Goal: Check status: Check status

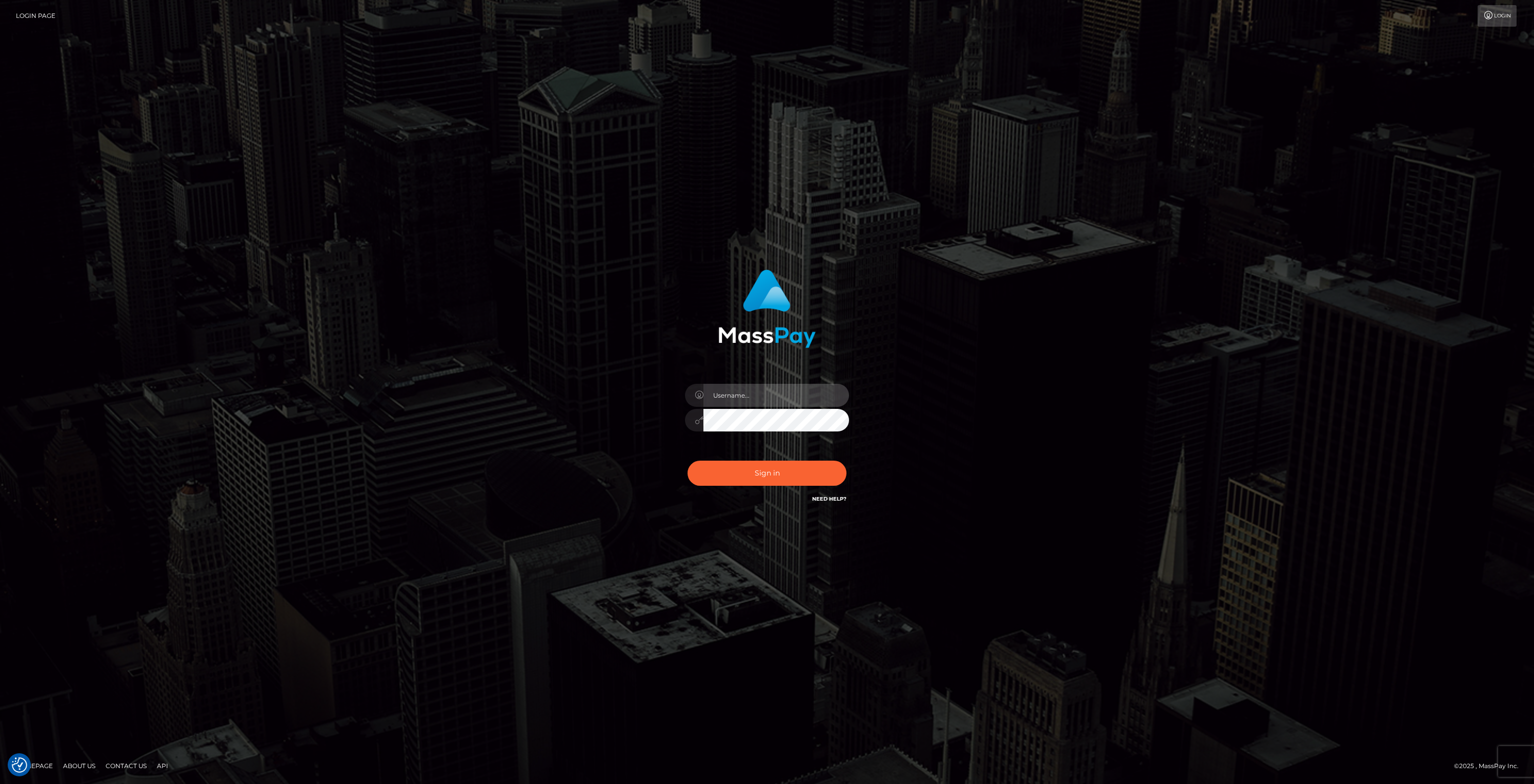
click at [763, 402] on input "text" at bounding box center [776, 395] width 146 height 23
type input "bill.scout"
click at [782, 474] on button "Sign in" at bounding box center [767, 473] width 159 height 25
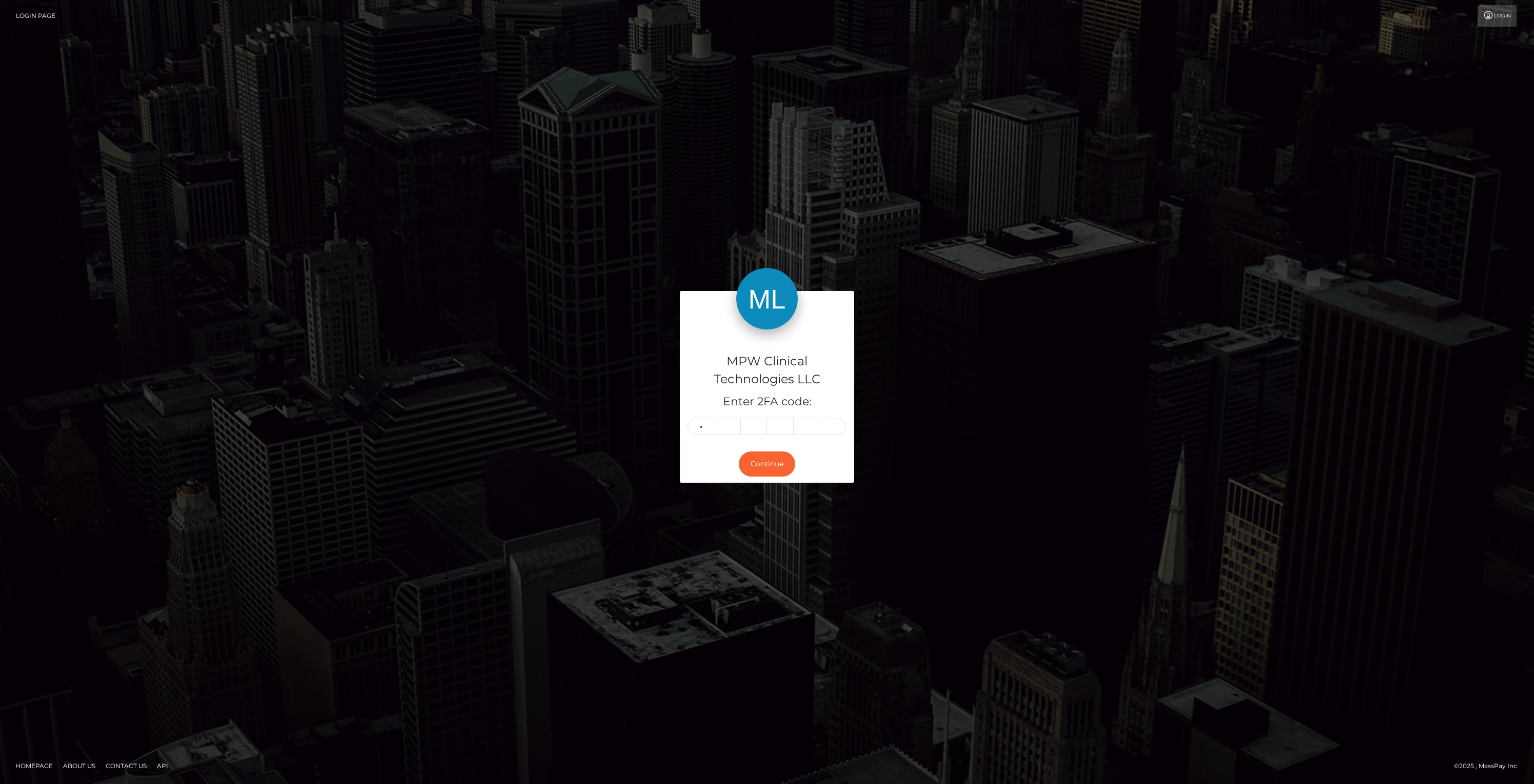
type input "6"
type input "8"
type input "9"
type input "3"
type input "4"
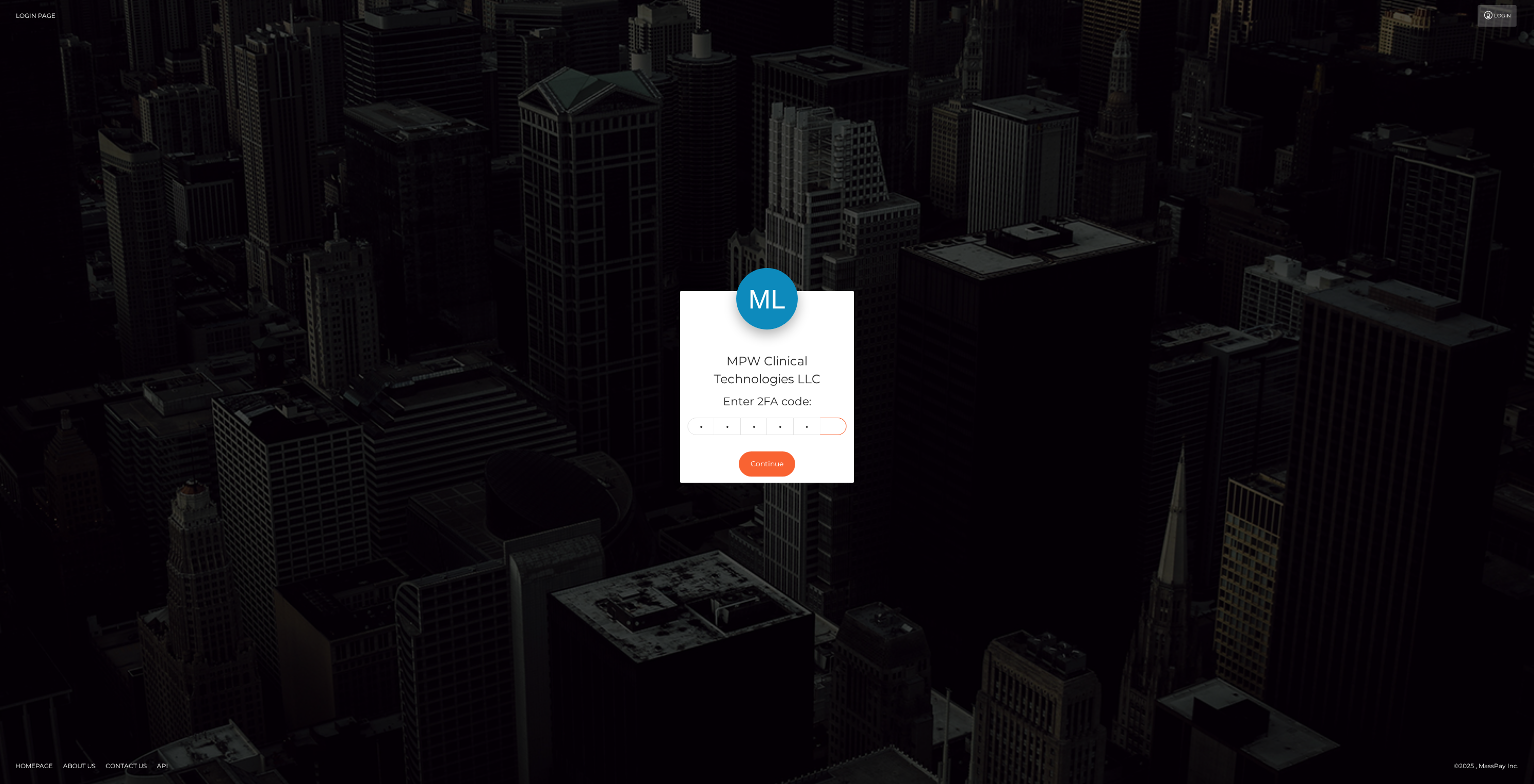
type input "7"
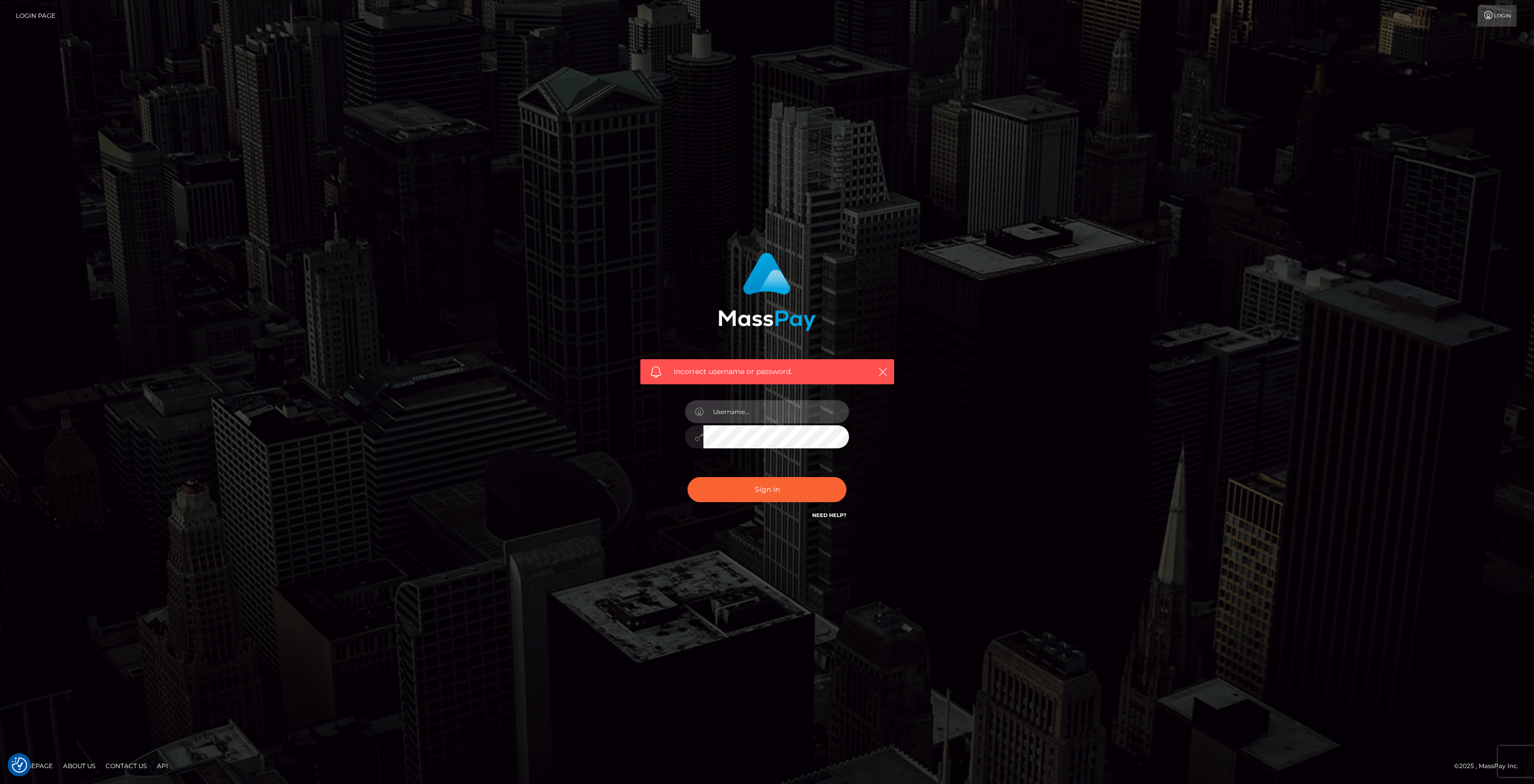
click at [729, 411] on input "text" at bounding box center [776, 411] width 146 height 23
type input "bill.scout"
click at [787, 485] on button "Sign in" at bounding box center [767, 490] width 159 height 25
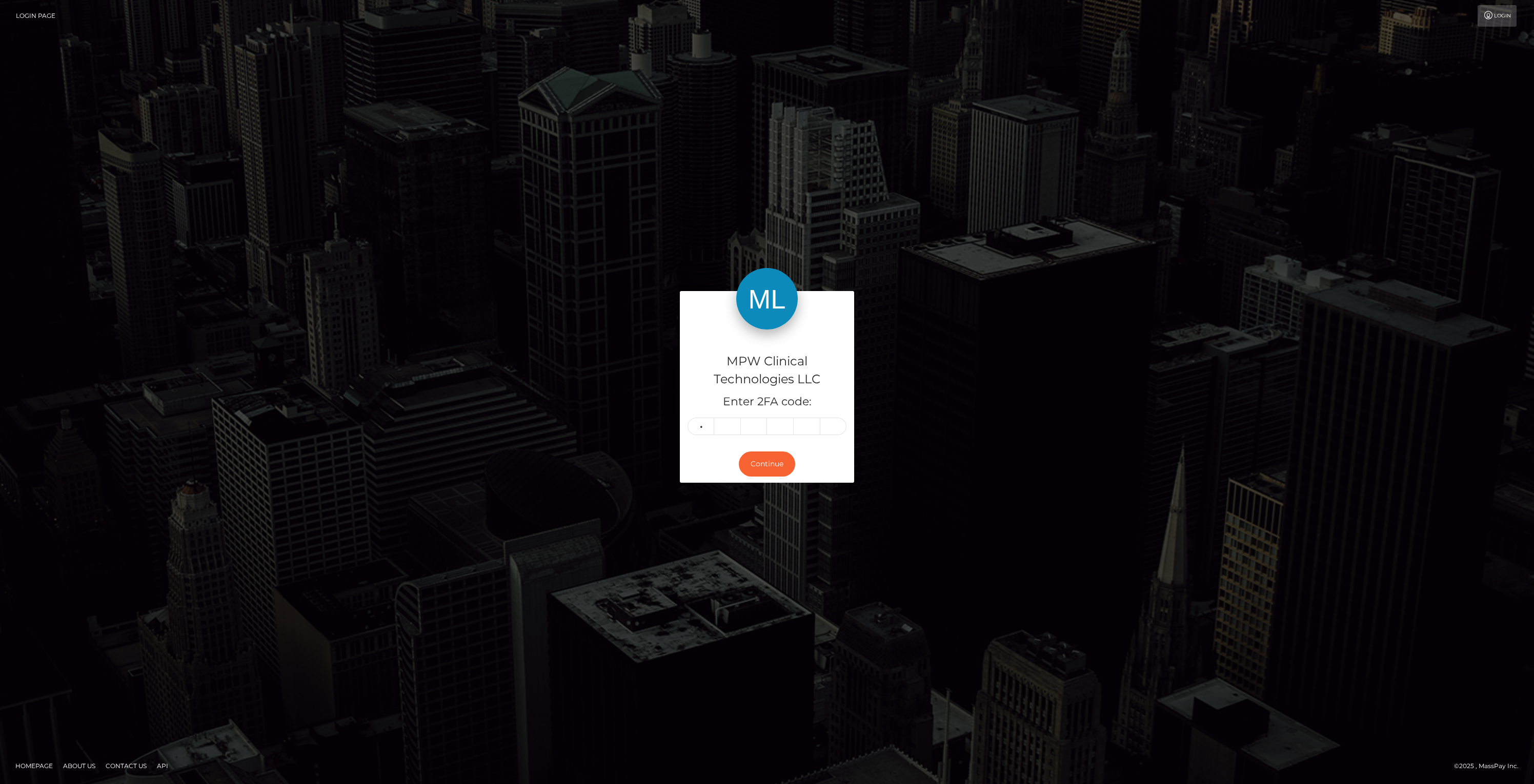
type input "3"
type input "7"
type input "8"
type input "4"
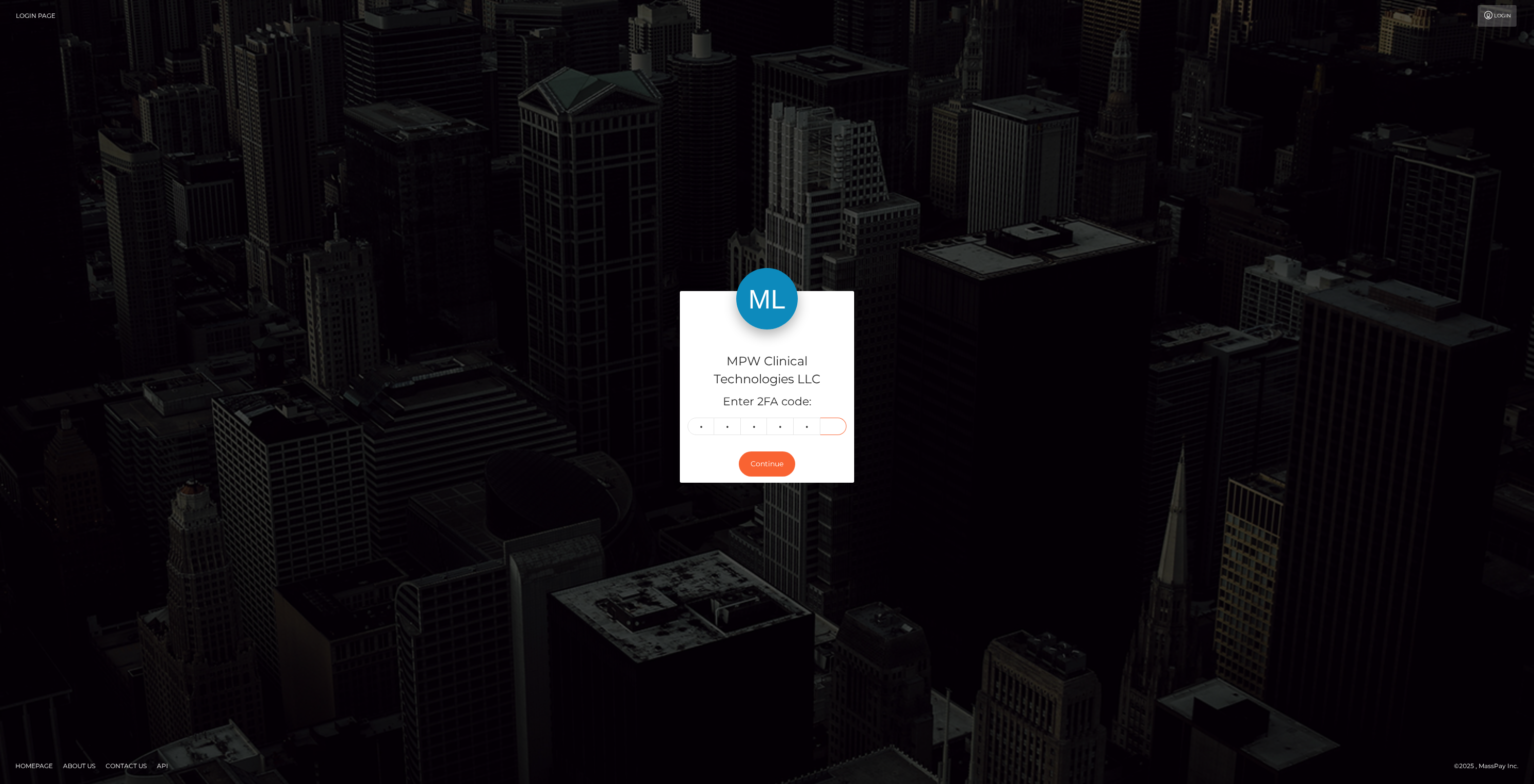
type input "9"
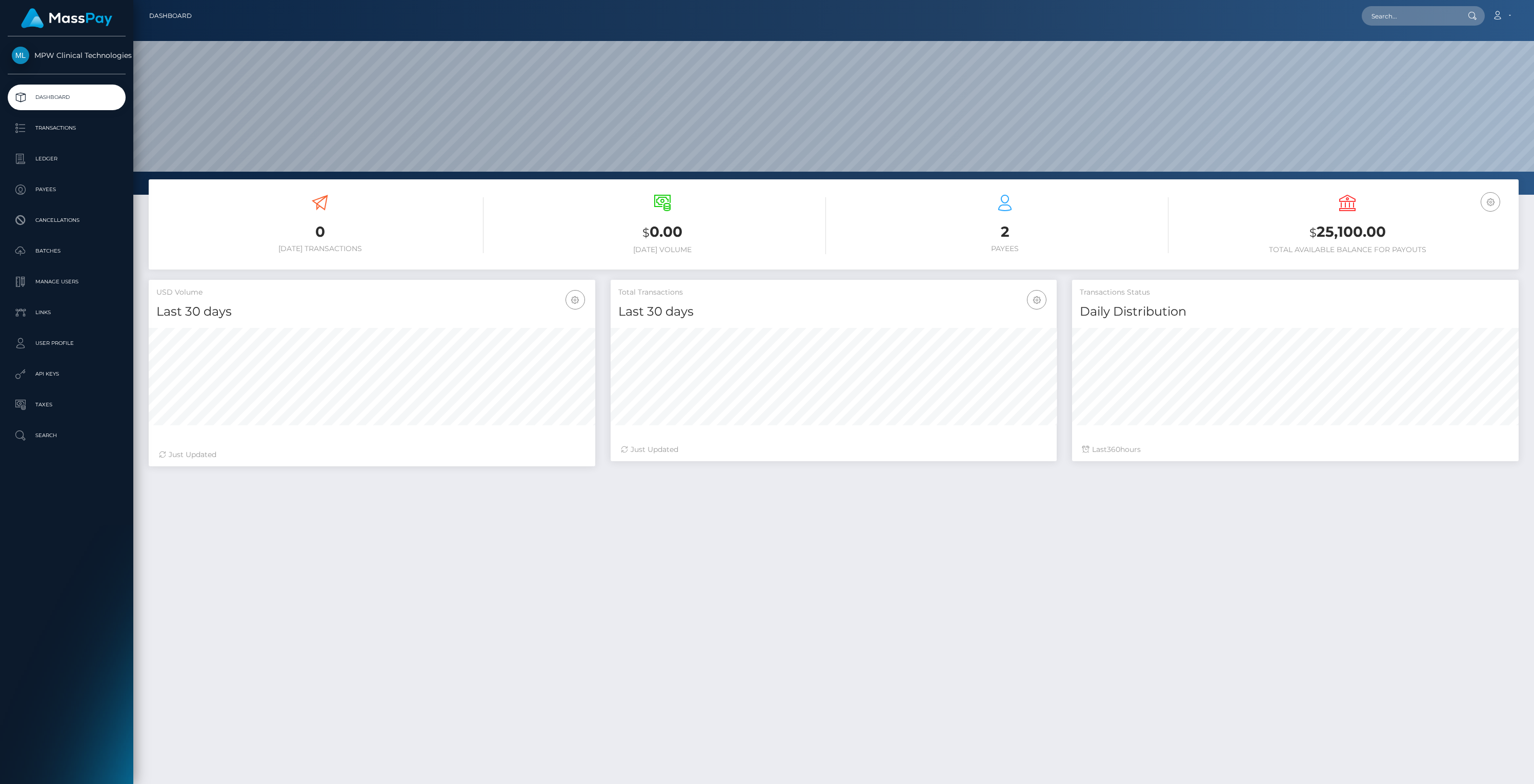
scroll to position [182, 447]
click at [54, 372] on p "API Keys" at bounding box center [67, 374] width 110 height 15
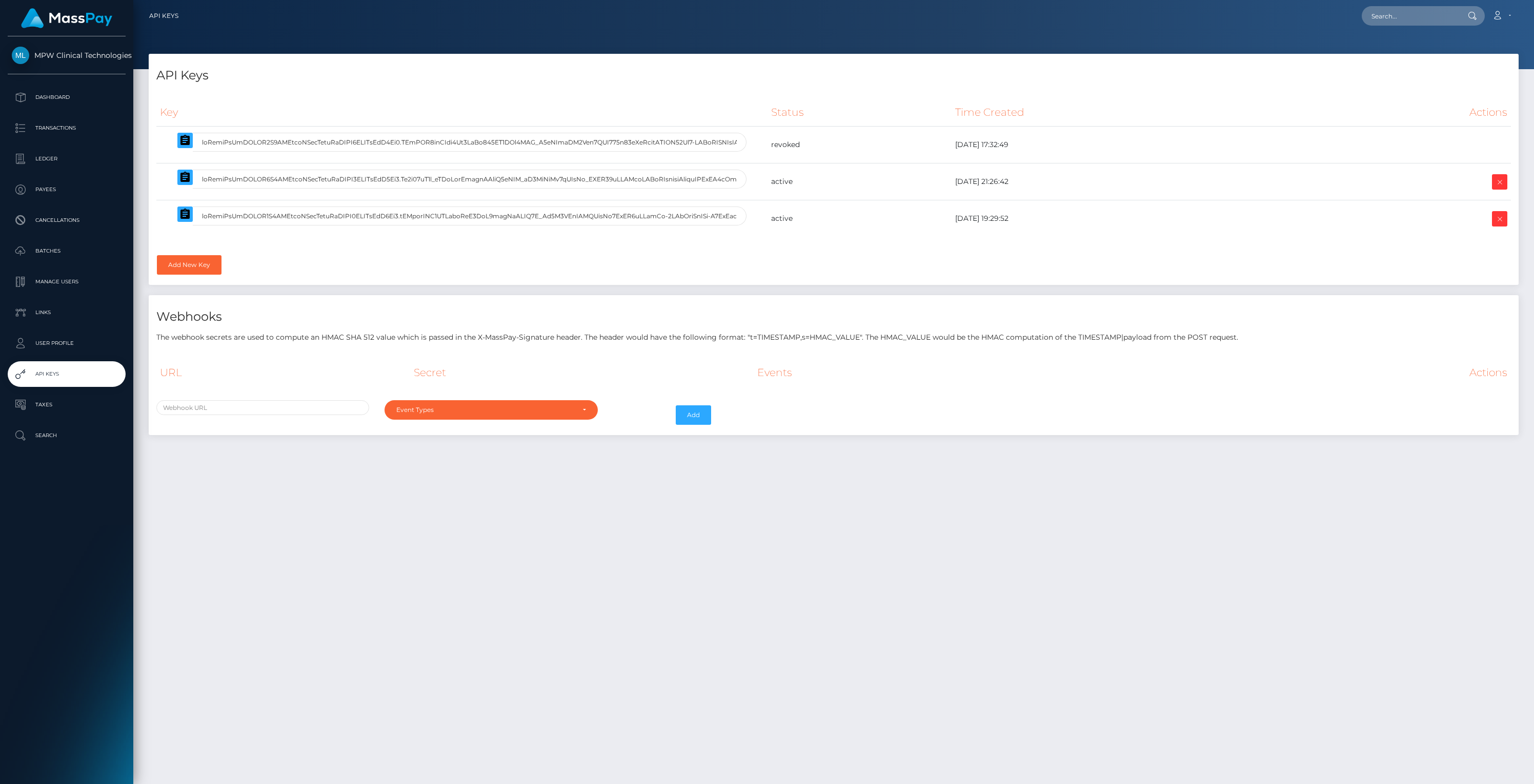
select select
click at [395, 204] on td at bounding box center [462, 219] width 611 height 37
click at [395, 211] on input "text" at bounding box center [470, 216] width 554 height 19
click at [395, 210] on input "text" at bounding box center [470, 216] width 554 height 19
click at [394, 212] on input "text" at bounding box center [470, 216] width 554 height 19
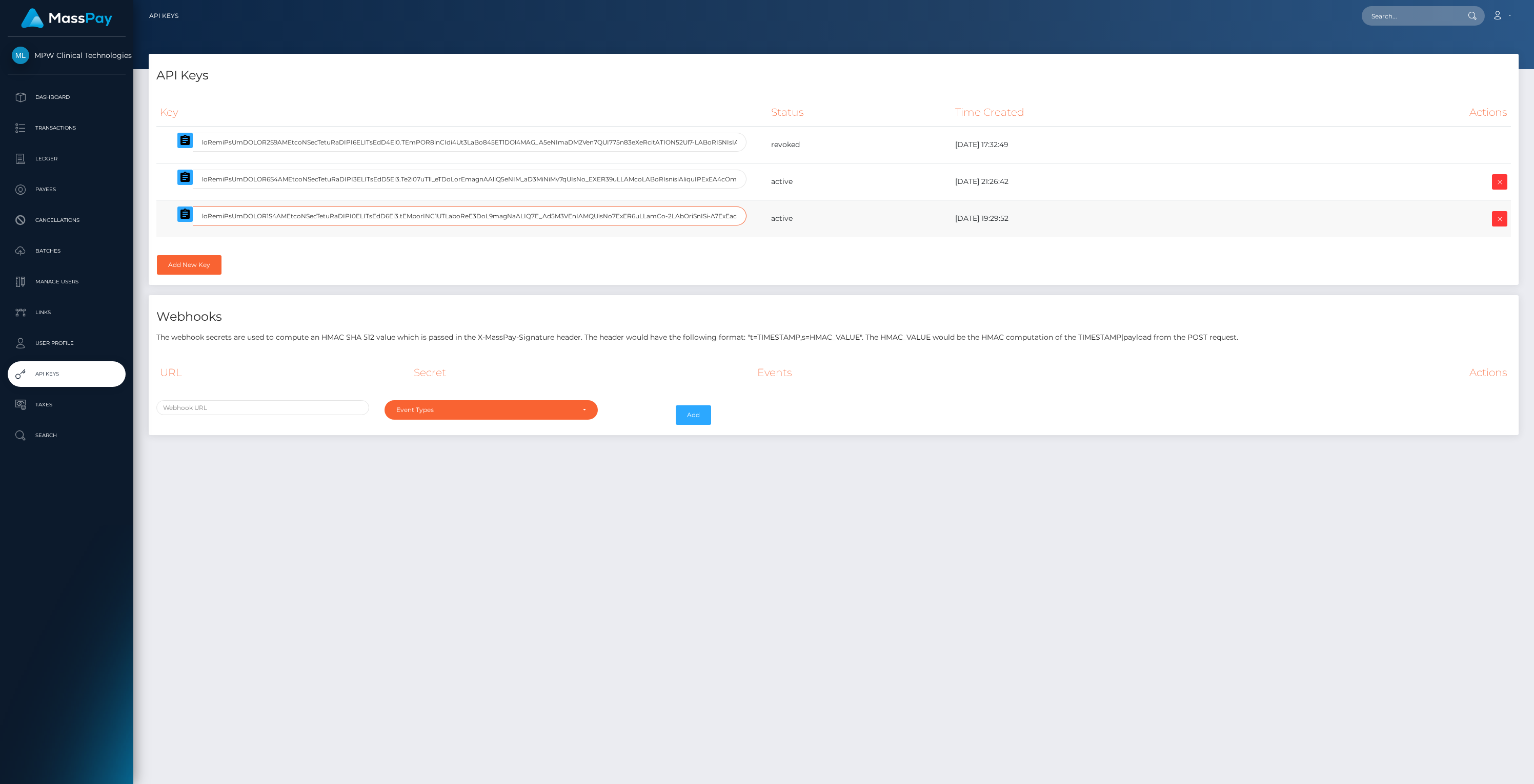
click at [394, 212] on input "text" at bounding box center [470, 216] width 554 height 19
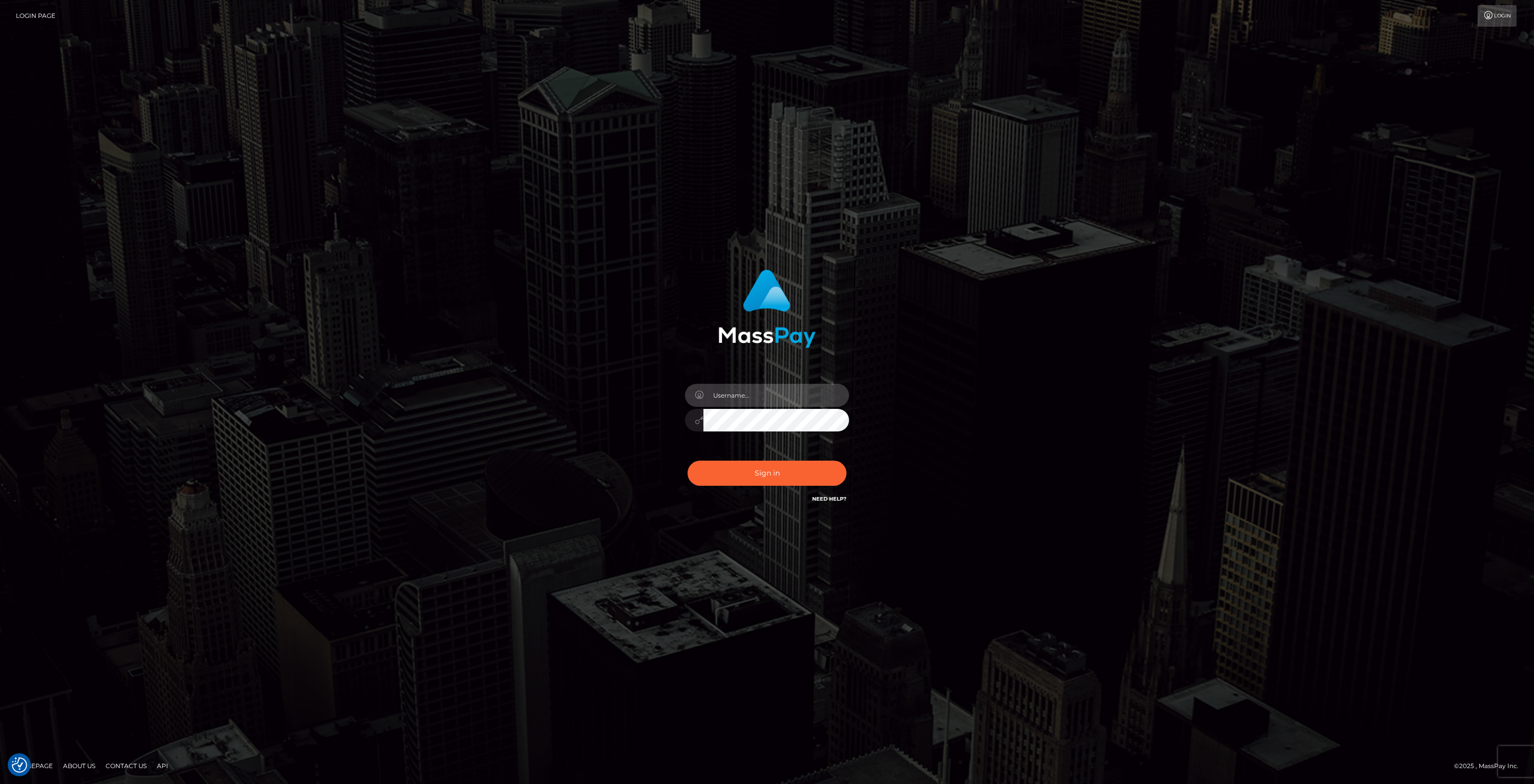
click at [728, 388] on input "text" at bounding box center [776, 395] width 146 height 23
type input "bill.scout"
click at [743, 474] on button "Sign in" at bounding box center [767, 473] width 159 height 25
click at [781, 399] on input "text" at bounding box center [776, 395] width 146 height 23
type input "bill.scout"
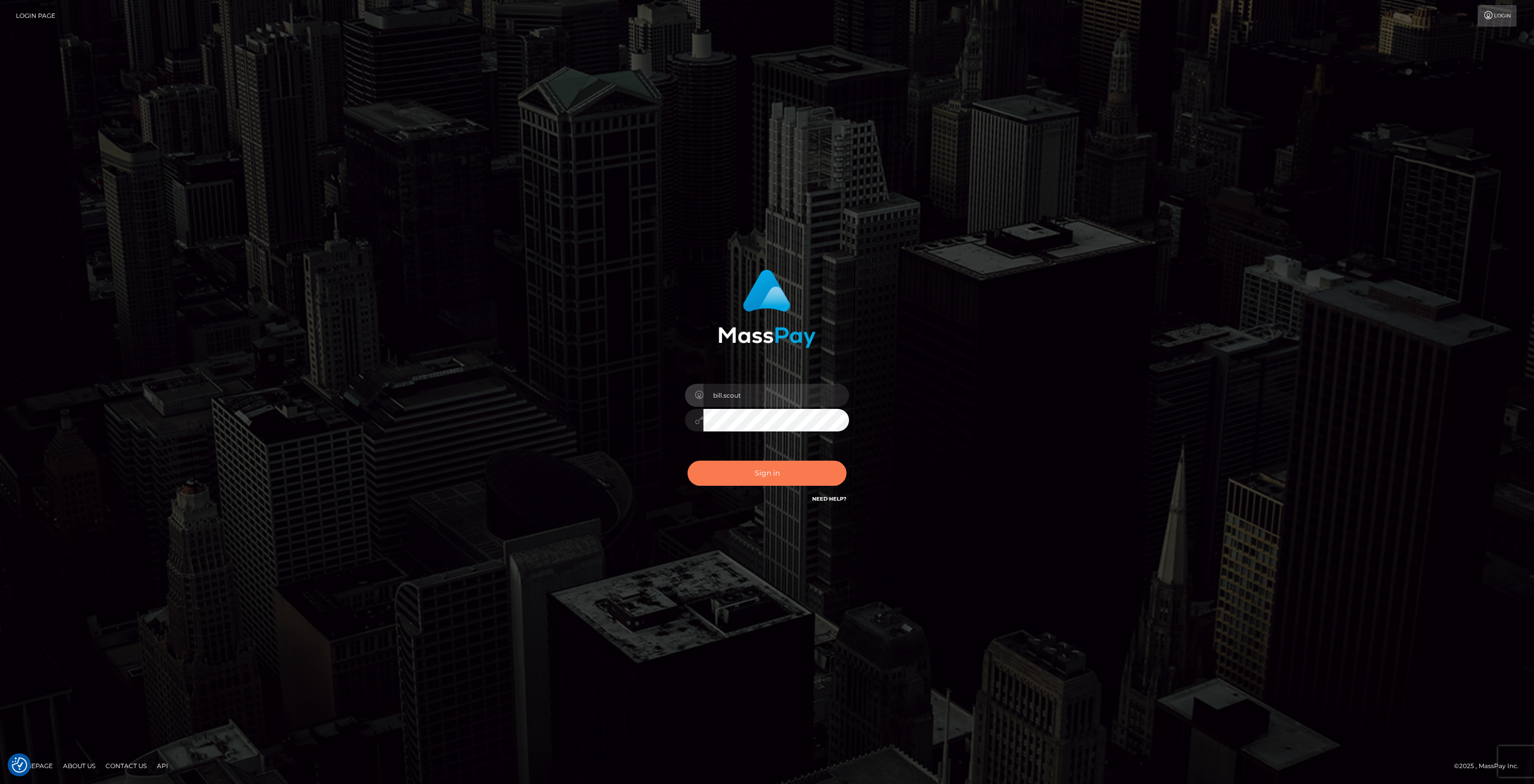
click at [780, 474] on button "Sign in" at bounding box center [767, 473] width 159 height 25
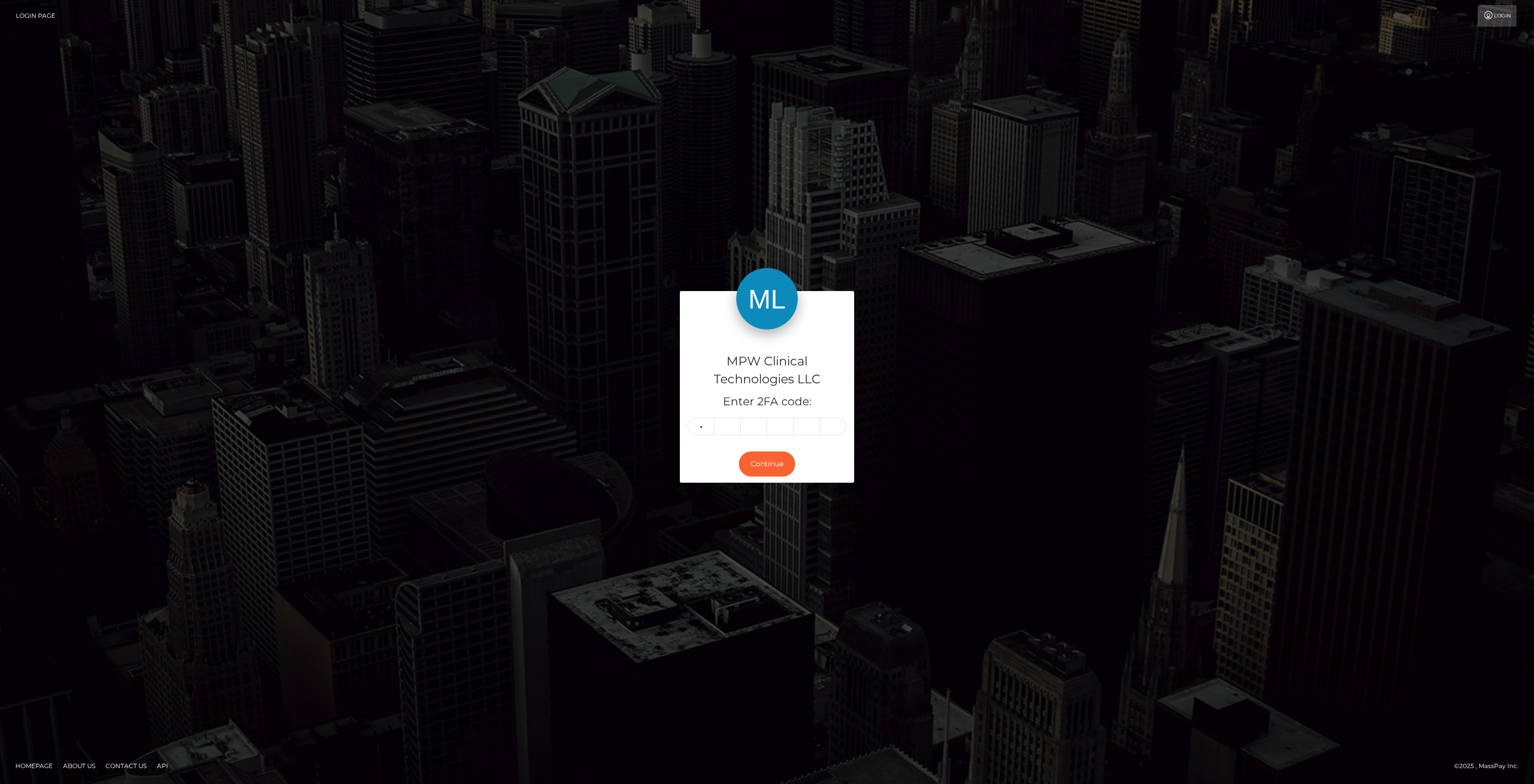
type input "8"
type input "7"
type input "4"
type input "0"
type input "1"
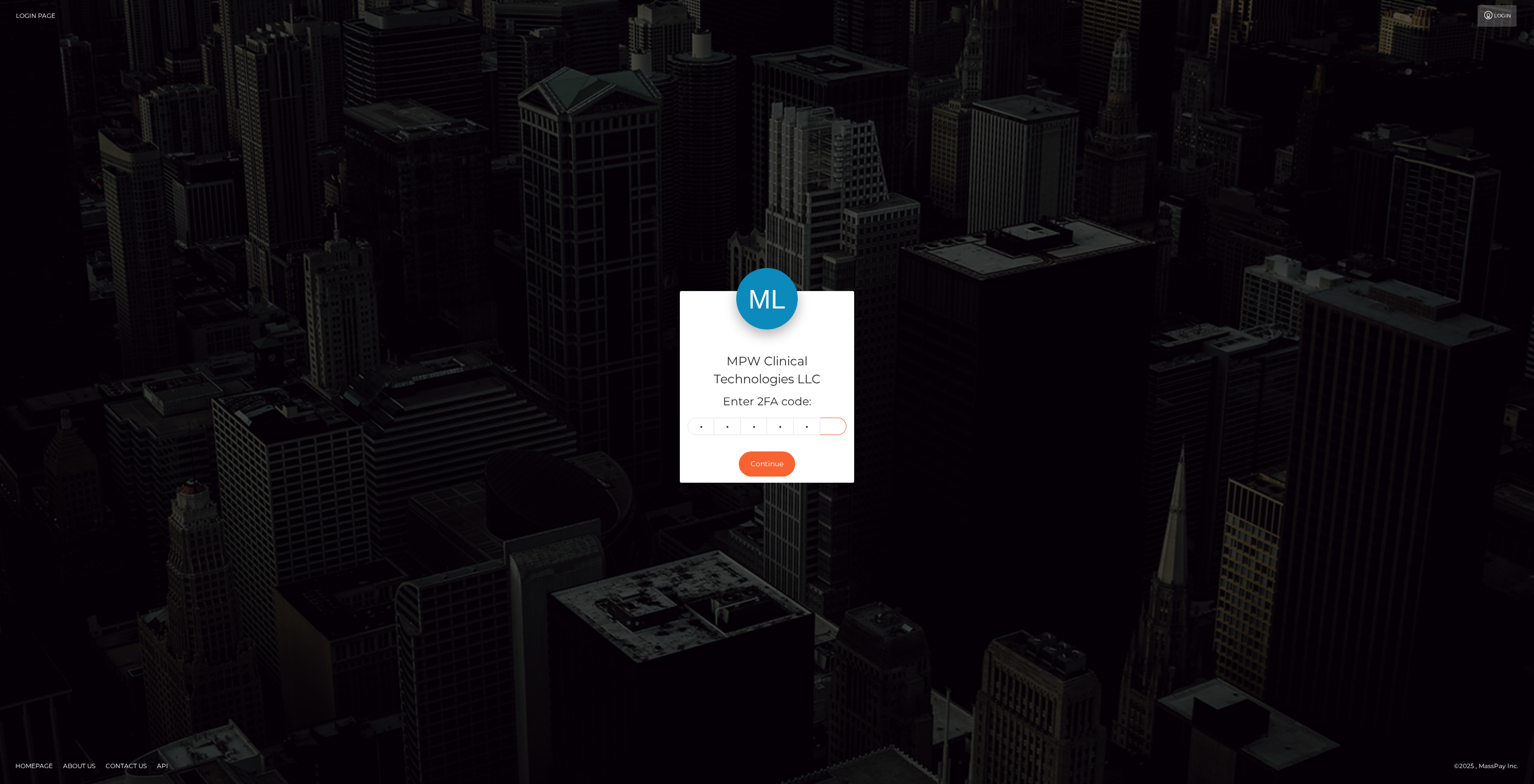
type input "9"
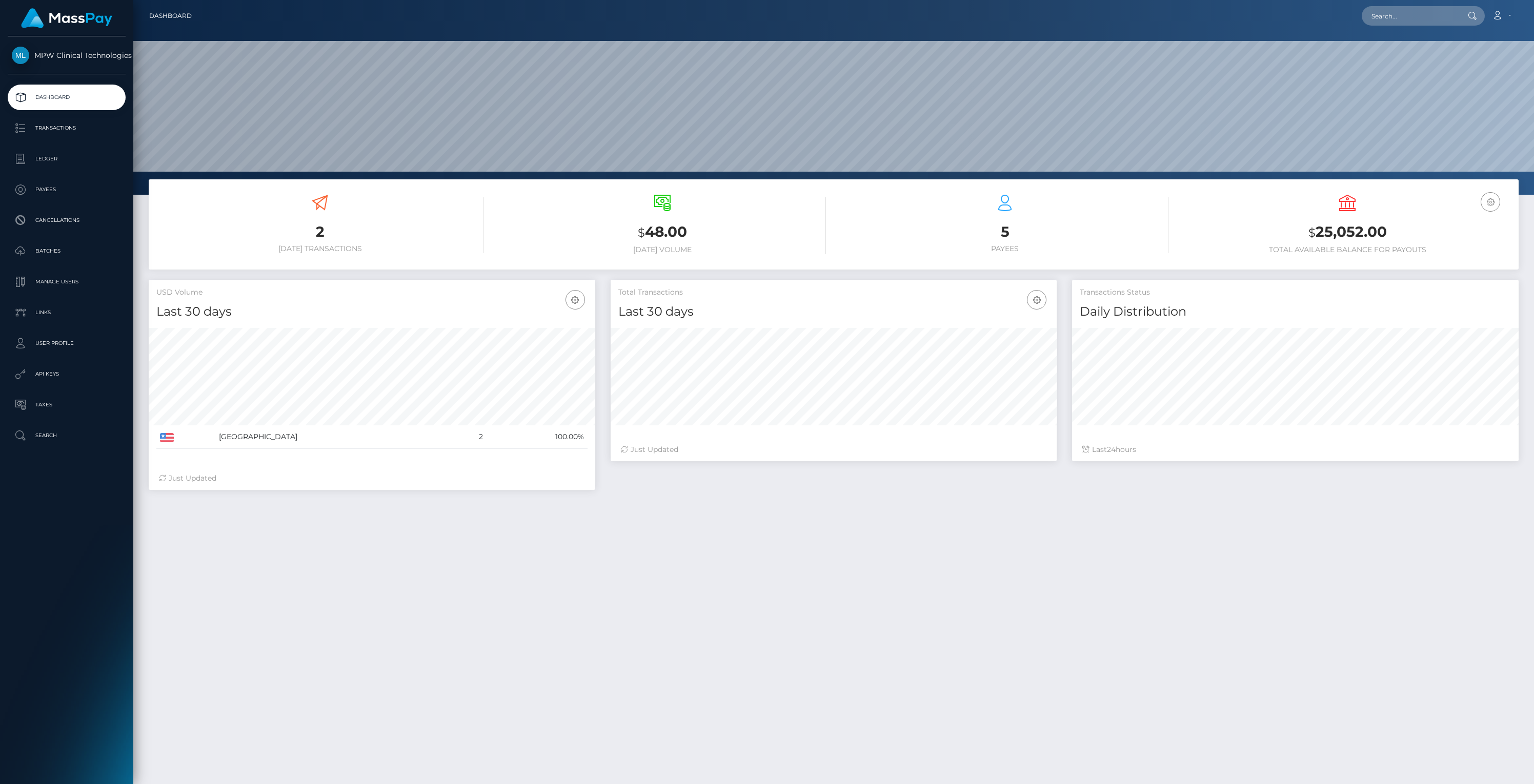
scroll to position [182, 447]
drag, startPoint x: 684, startPoint y: 245, endPoint x: 657, endPoint y: 245, distance: 27.0
click at [684, 245] on div "$ 48.00 Today Volume" at bounding box center [662, 224] width 327 height 60
click at [67, 132] on p "Transactions" at bounding box center [67, 128] width 110 height 15
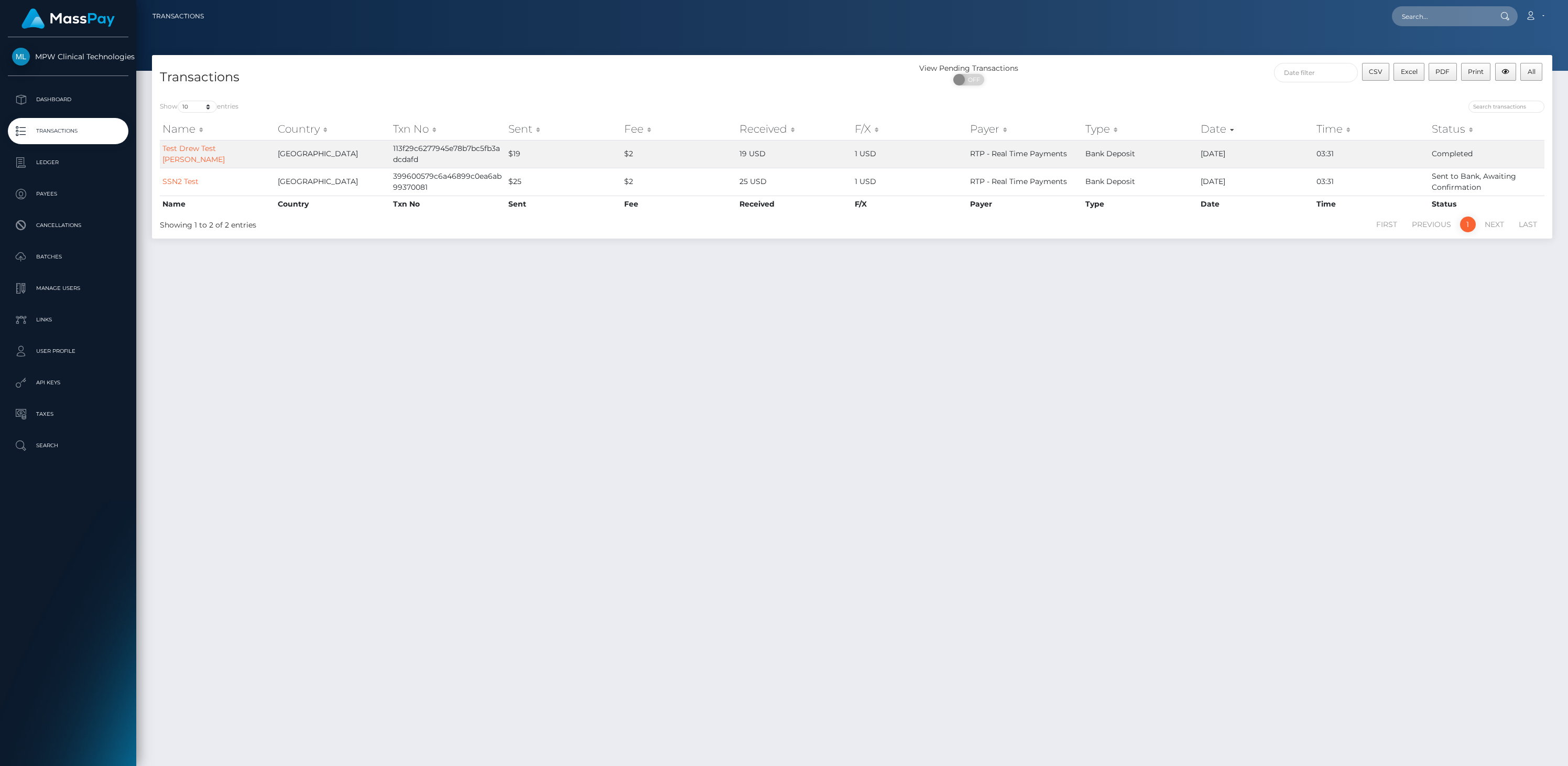
click at [421, 298] on div "Transactions View Pending Transactions ON OFF CSV Excel PDF Print All Show 10 2…" at bounding box center [852, 406] width 1432 height 701
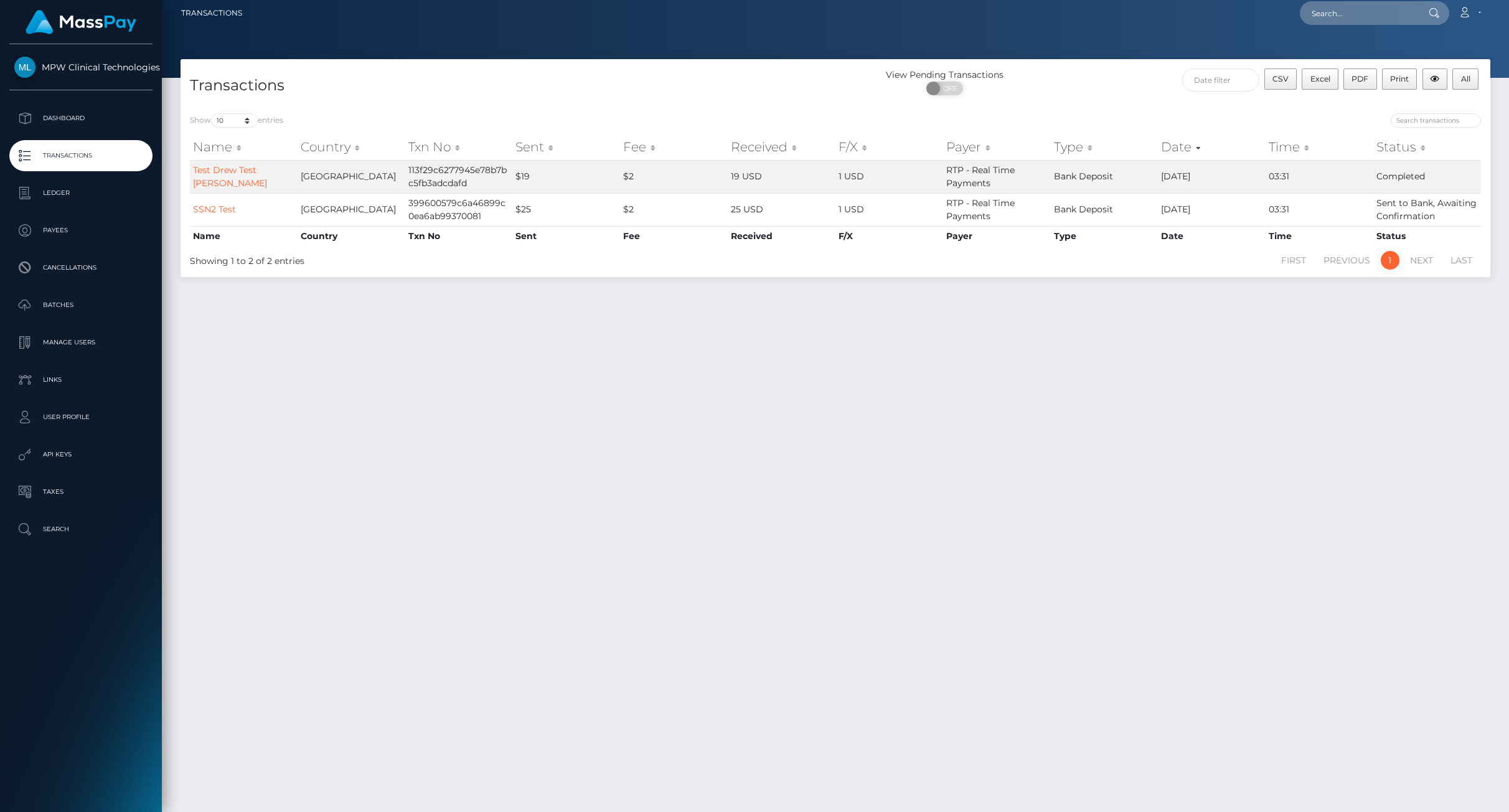
click at [1362, 694] on div "Transactions View Pending Transactions ON OFF CSV Excel PDF Print All Show 10 2…" at bounding box center [835, 427] width 1347 height 735
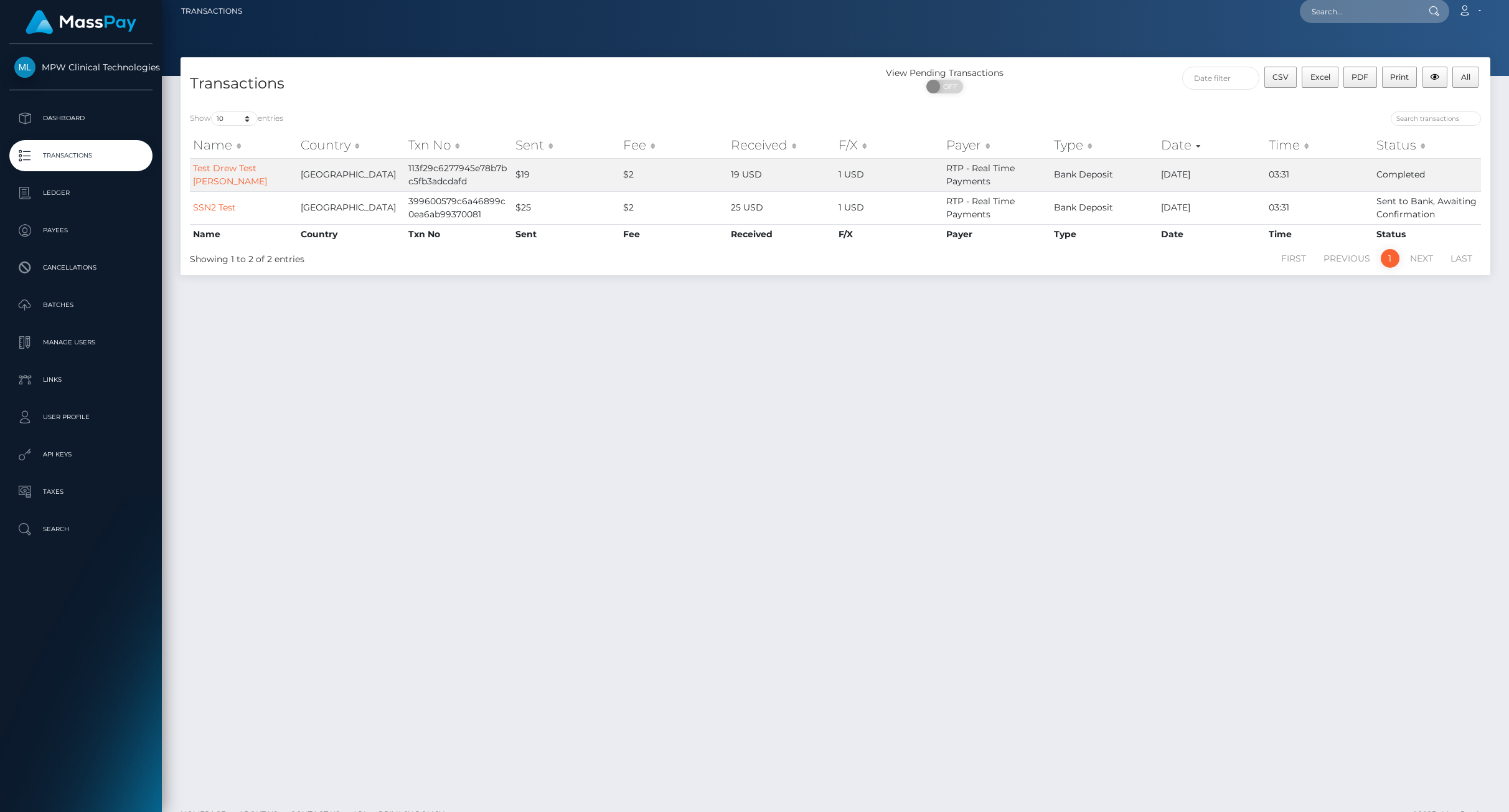
scroll to position [7, 0]
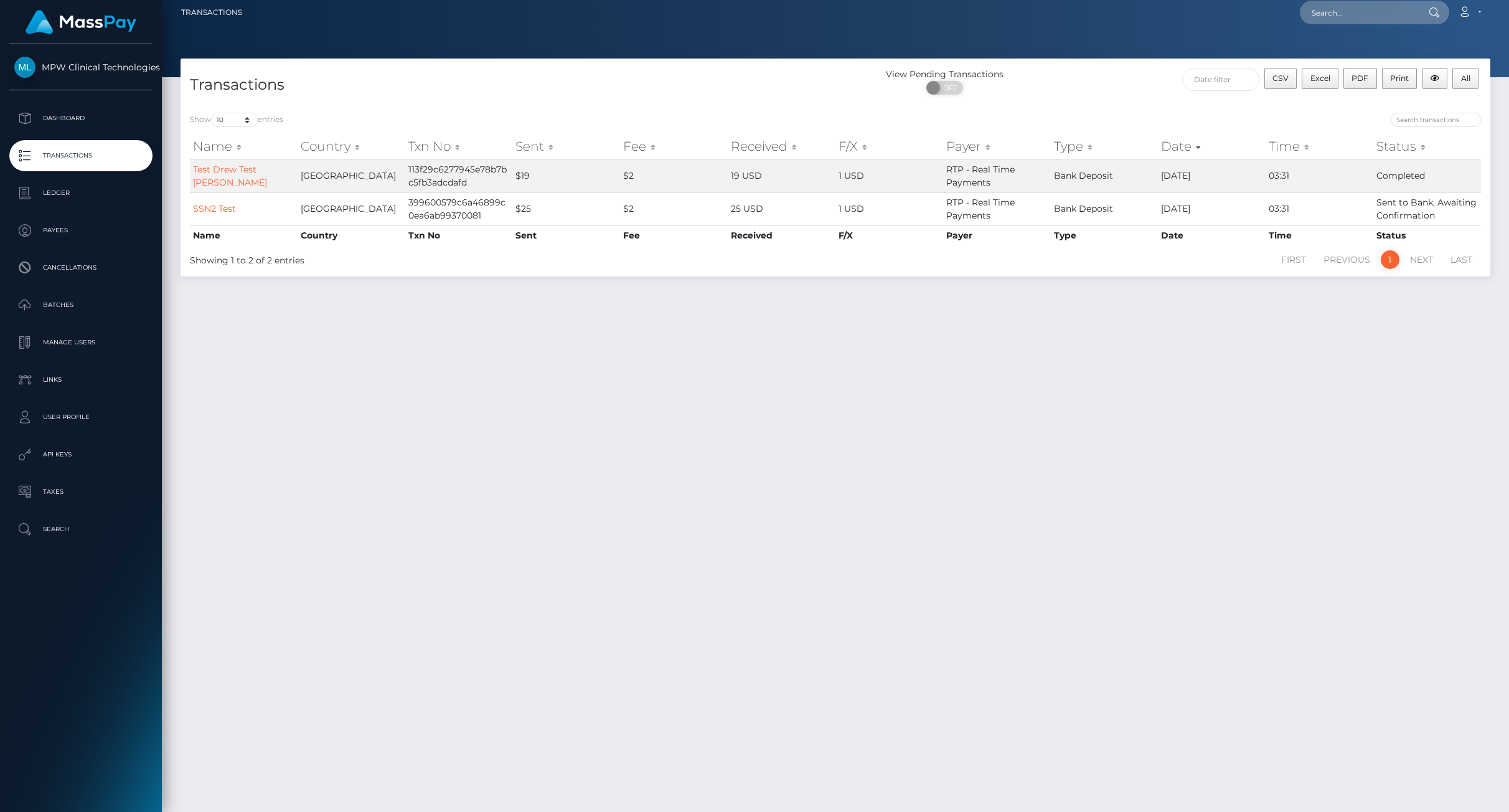
click at [1254, 387] on div "Transactions View Pending Transactions ON OFF CSV Excel PDF Print All Show 10 2…" at bounding box center [835, 426] width 1347 height 735
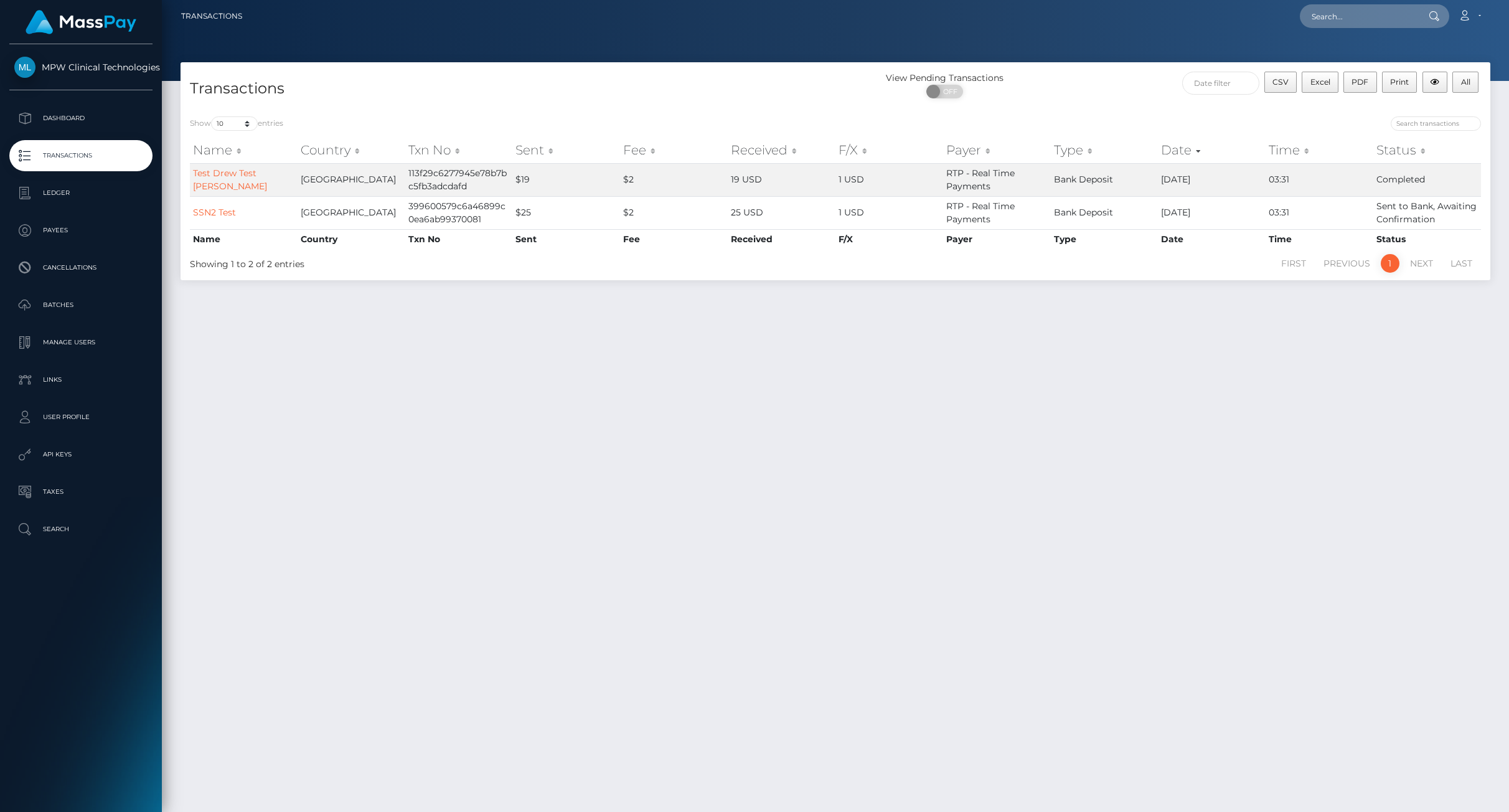
scroll to position [2, 0]
